Goal: Transaction & Acquisition: Book appointment/travel/reservation

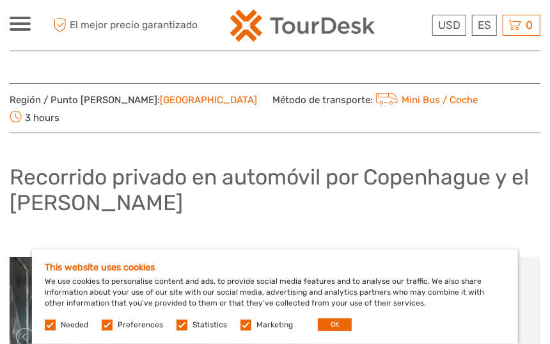
scroll to position [68, 0]
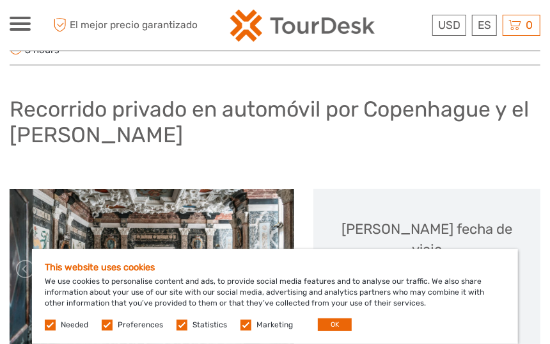
click at [106, 323] on label at bounding box center [107, 324] width 11 height 11
click at [0, 0] on input "checkbox" at bounding box center [0, 0] width 0 height 0
click at [180, 325] on label at bounding box center [182, 324] width 11 height 11
click at [0, 0] on input "checkbox" at bounding box center [0, 0] width 0 height 0
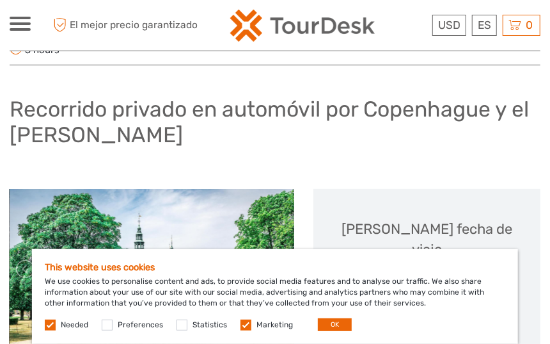
click at [243, 324] on label at bounding box center [246, 324] width 11 height 11
click at [0, 0] on input "checkbox" at bounding box center [0, 0] width 0 height 0
click at [335, 324] on button "OK" at bounding box center [335, 324] width 34 height 13
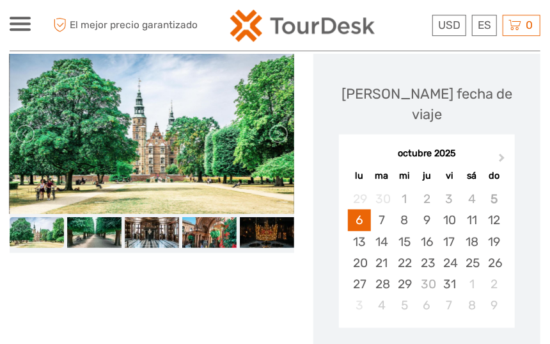
scroll to position [204, 0]
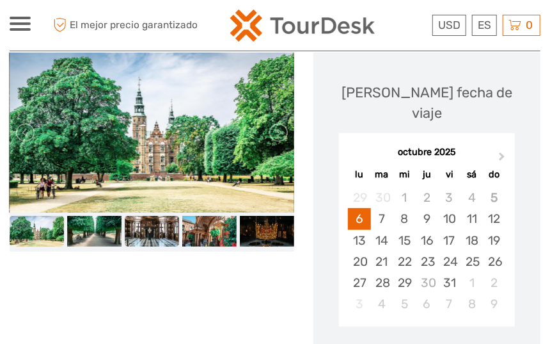
click at [145, 216] on img at bounding box center [152, 231] width 54 height 31
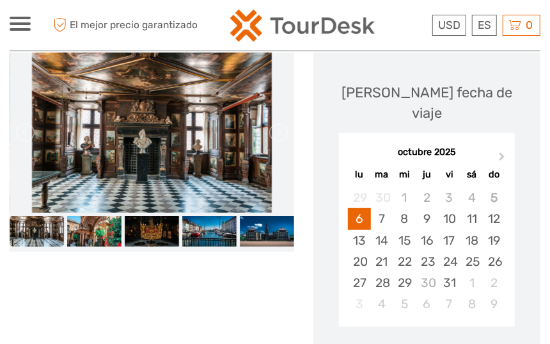
click at [174, 146] on img at bounding box center [152, 132] width 240 height 160
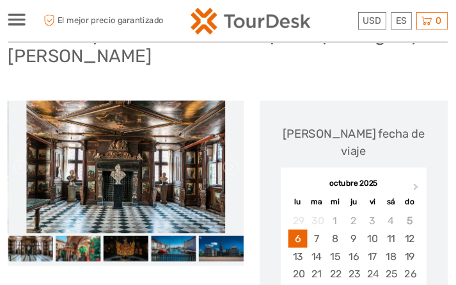
scroll to position [136, 0]
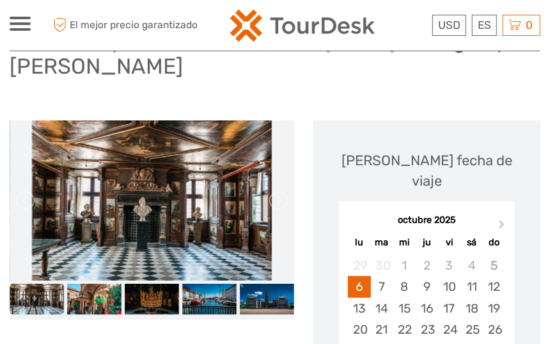
click at [192, 166] on img at bounding box center [152, 200] width 240 height 160
